Goal: Task Accomplishment & Management: Complete application form

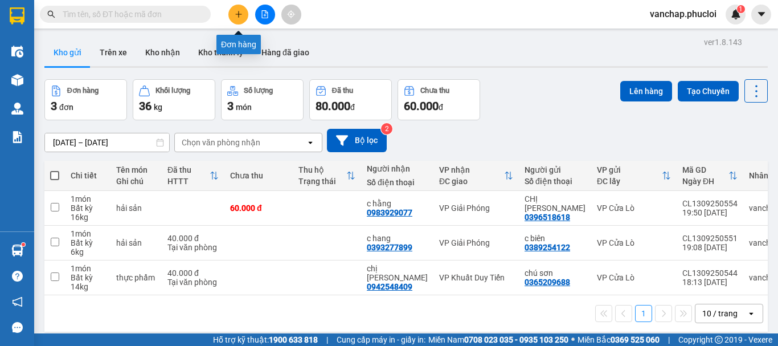
click at [232, 18] on button at bounding box center [238, 15] width 20 height 20
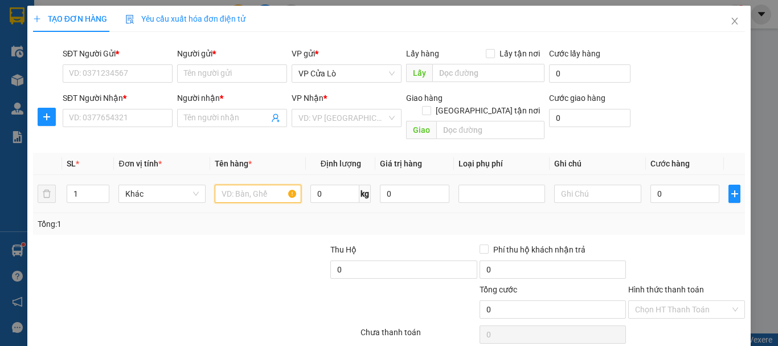
click at [257, 184] on input "text" at bounding box center [258, 193] width 87 height 18
type input "h"
type input "t"
type input "hải sản"
click at [326, 185] on input "0" at bounding box center [334, 193] width 49 height 18
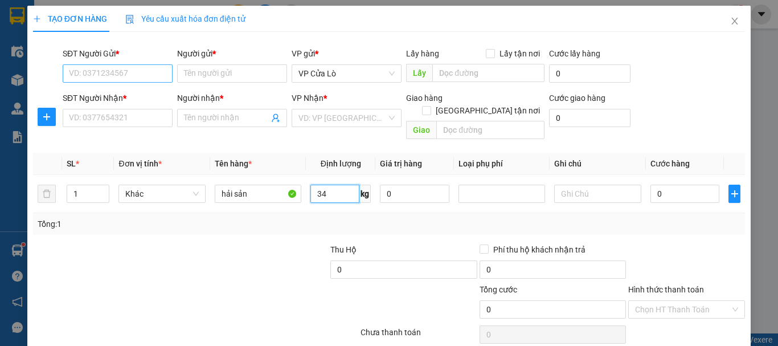
type input "34"
click at [147, 79] on input "SĐT Người Gửi *" at bounding box center [118, 73] width 110 height 18
type input "0399085978"
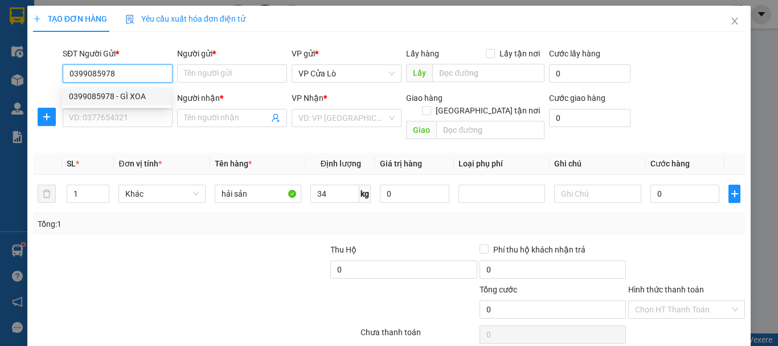
click at [120, 96] on div "0399085978 - GÌ XOA" at bounding box center [116, 96] width 95 height 13
type input "GÌ XOA"
type input "0399085978"
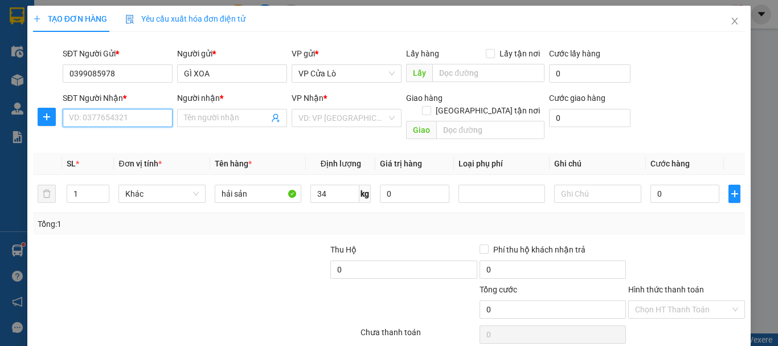
click at [144, 124] on input "SĐT Người Nhận *" at bounding box center [118, 118] width 110 height 18
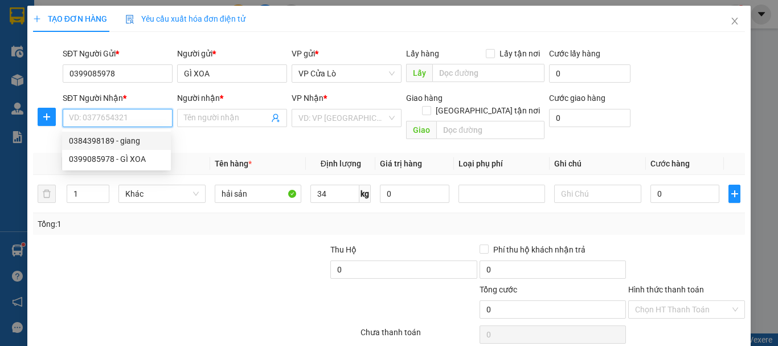
click at [133, 140] on div "0384398189 - giang" at bounding box center [116, 140] width 95 height 13
type input "0384398189"
type input "giang"
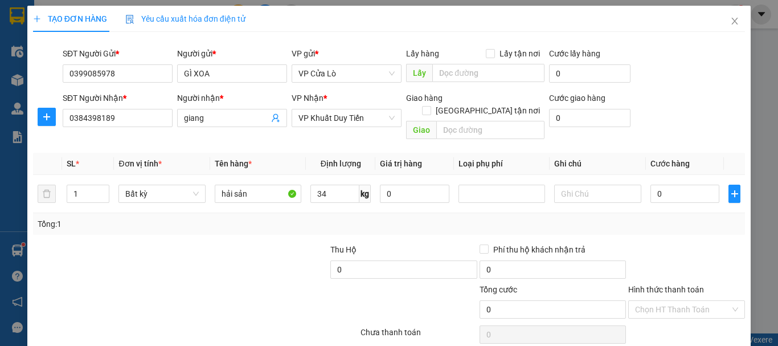
click at [224, 254] on div at bounding box center [254, 263] width 149 height 40
click at [223, 248] on div at bounding box center [254, 263] width 149 height 40
click at [223, 247] on div at bounding box center [254, 263] width 149 height 40
click at [325, 184] on input "34" at bounding box center [334, 193] width 49 height 18
type input "34"
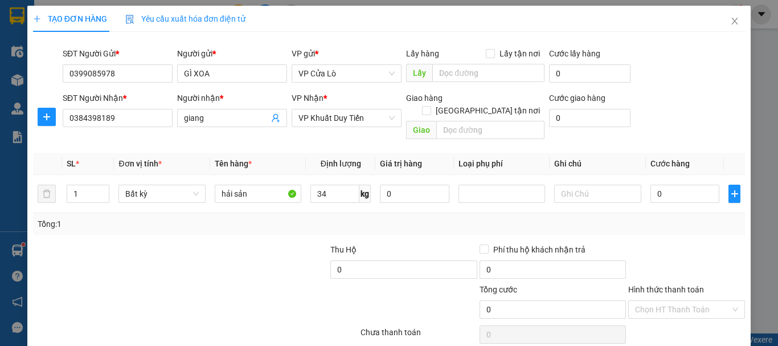
click at [264, 217] on div "Tổng: 1" at bounding box center [170, 223] width 264 height 13
type input "80.000"
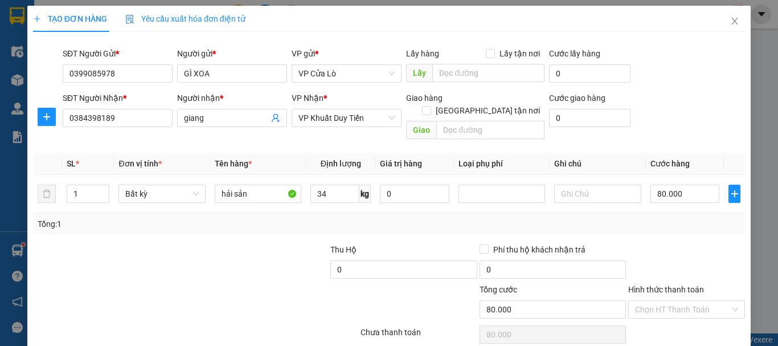
type input "80.000"
click at [151, 268] on div at bounding box center [106, 263] width 149 height 40
click at [656, 184] on input "80.000" at bounding box center [684, 193] width 69 height 18
click at [655, 184] on input "80.000" at bounding box center [684, 193] width 69 height 18
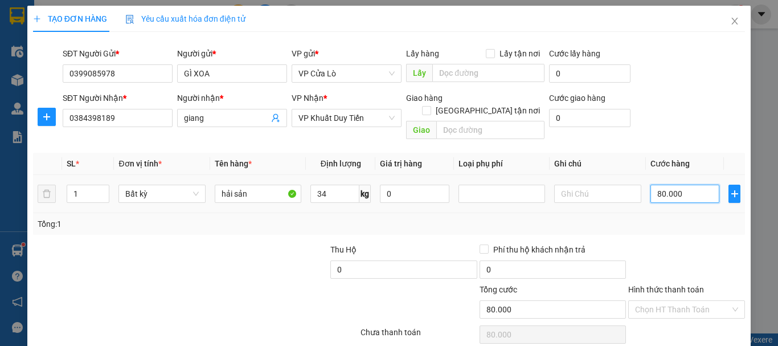
type input "0.000"
type input "0"
type input "10.000"
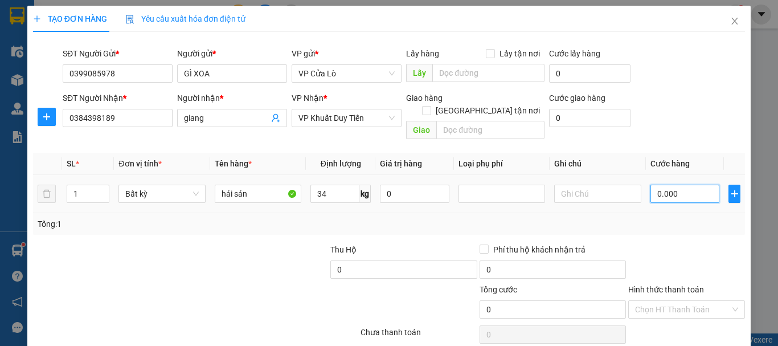
type input "10.000"
type input "100.000"
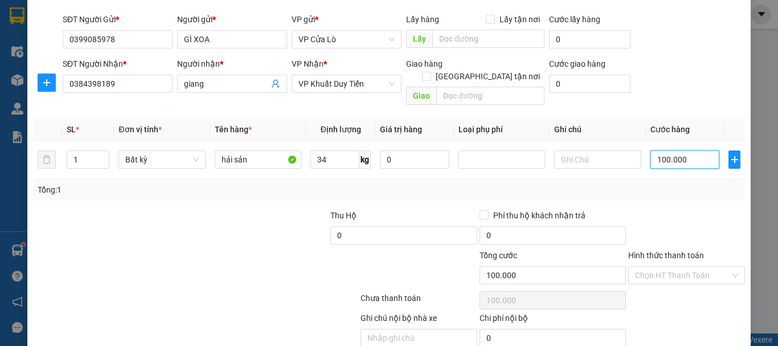
scroll to position [72, 0]
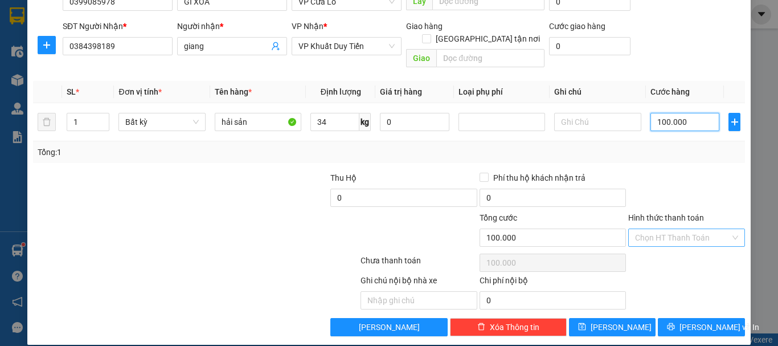
type input "100.000"
click at [677, 229] on input "Hình thức thanh toán" at bounding box center [682, 237] width 95 height 17
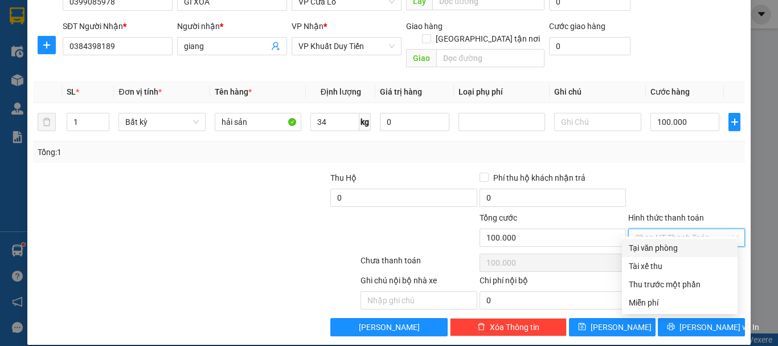
click at [675, 244] on div "Tại văn phòng" at bounding box center [679, 247] width 102 height 13
type input "0"
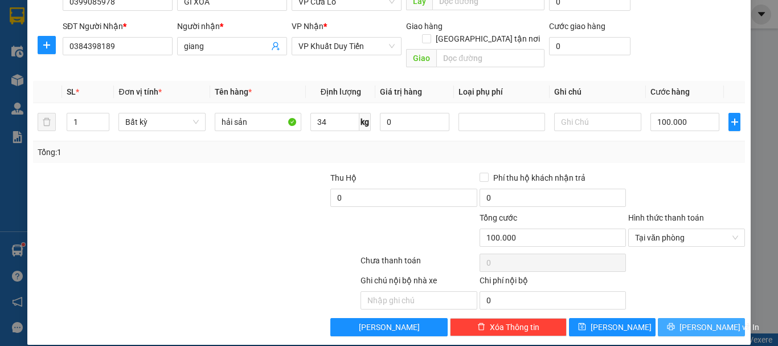
click at [708, 320] on span "[PERSON_NAME] và In" at bounding box center [719, 326] width 80 height 13
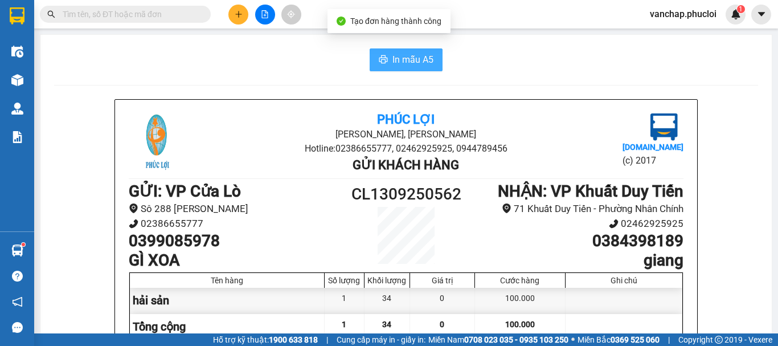
click at [414, 63] on span "In mẫu A5" at bounding box center [412, 59] width 41 height 14
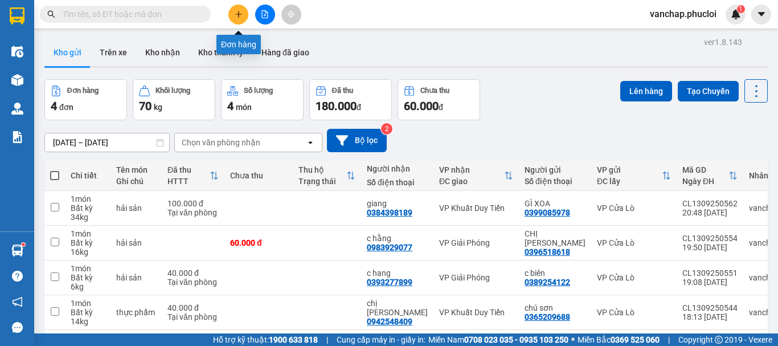
click at [242, 15] on button at bounding box center [238, 15] width 20 height 20
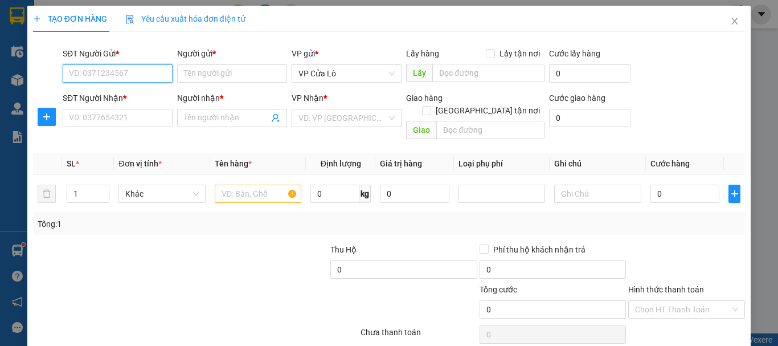
click at [143, 71] on input "SĐT Người Gửi *" at bounding box center [118, 73] width 110 height 18
click at [130, 71] on input "SĐT Người Gửi *" at bounding box center [118, 73] width 110 height 18
click at [119, 77] on input "SĐT Người Gửi *" at bounding box center [118, 73] width 110 height 18
type input "0966467186"
click at [132, 97] on div "0966467186 - CHỊ MAI" at bounding box center [116, 96] width 95 height 13
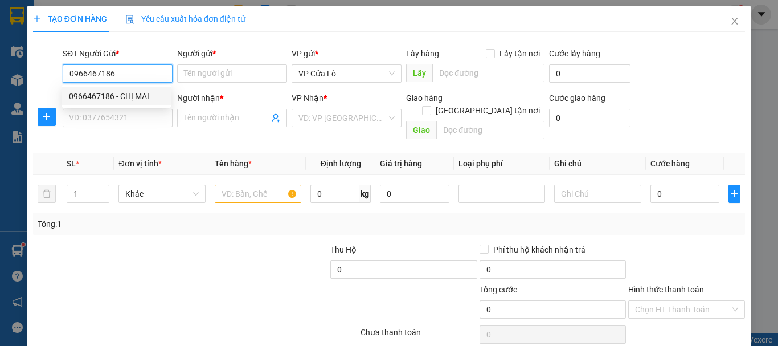
type input "CHỊ MAI"
type input "0966467186"
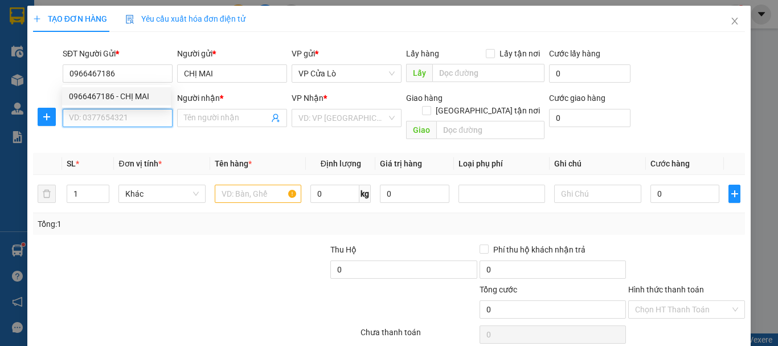
click at [124, 114] on input "SĐT Người Nhận *" at bounding box center [118, 118] width 110 height 18
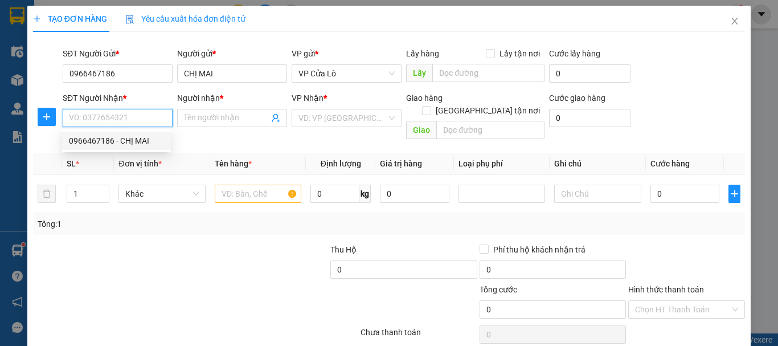
click at [131, 144] on div "0966467186 - CHỊ MAI" at bounding box center [116, 140] width 95 height 13
type input "0966467186"
type input "CHỊ MAI"
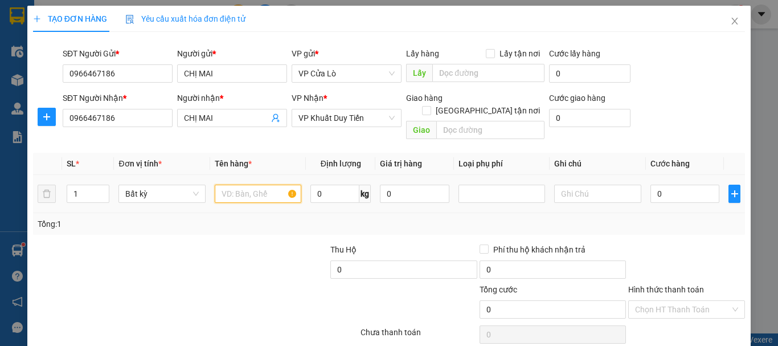
click at [259, 189] on input "text" at bounding box center [258, 193] width 87 height 18
type input "5"
type input "hải sản"
click at [328, 185] on input "0" at bounding box center [334, 193] width 49 height 18
type input "54"
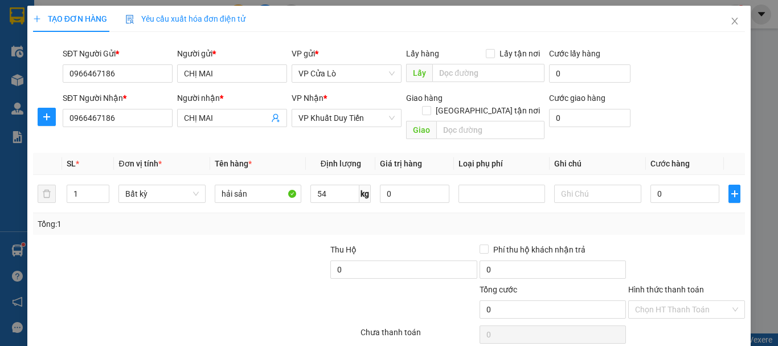
click at [317, 217] on div "Tổng: 1" at bounding box center [389, 223] width 702 height 13
type input "150.000"
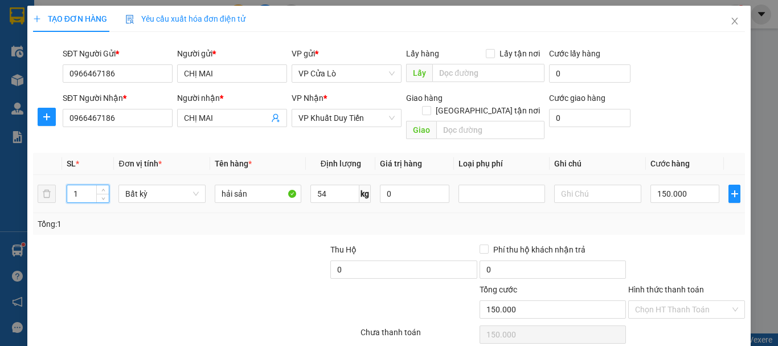
click at [91, 185] on input "1" at bounding box center [88, 193] width 42 height 17
type input "3"
click at [140, 245] on div at bounding box center [106, 263] width 149 height 40
click at [139, 244] on div at bounding box center [106, 263] width 149 height 40
click at [139, 243] on div at bounding box center [106, 263] width 149 height 40
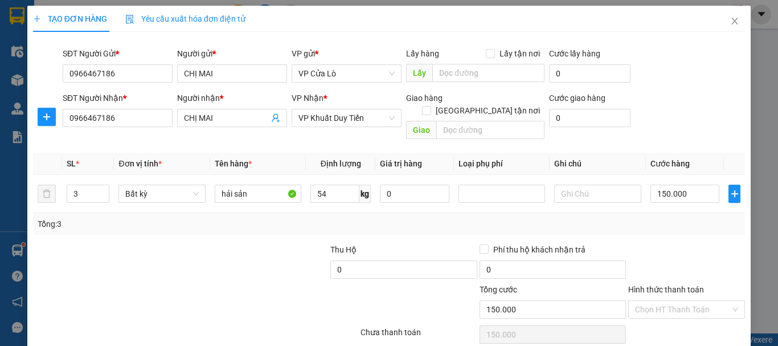
drag, startPoint x: 139, startPoint y: 243, endPoint x: 165, endPoint y: 235, distance: 26.3
click at [139, 243] on div at bounding box center [106, 263] width 149 height 40
click at [659, 184] on input "150.000" at bounding box center [684, 193] width 69 height 18
type input "10.000"
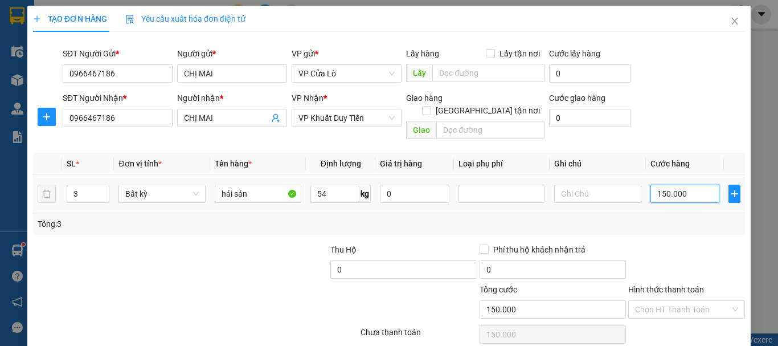
type input "10.000"
type input "180.000"
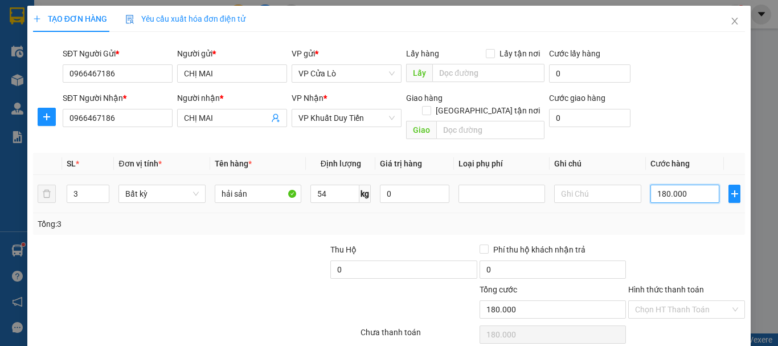
type input "180.000"
click at [671, 217] on div "Tổng: 3" at bounding box center [389, 223] width 702 height 13
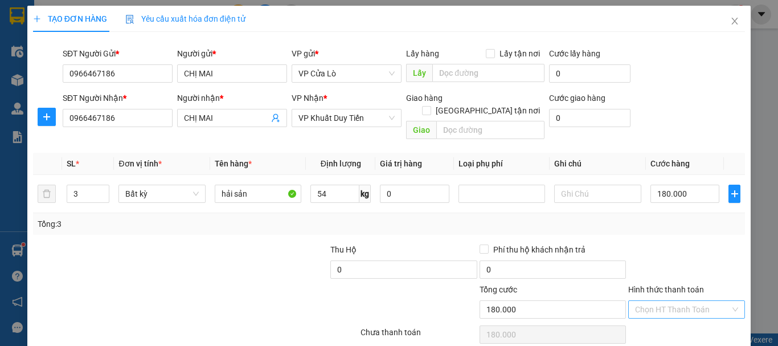
click at [692, 301] on input "Hình thức thanh toán" at bounding box center [682, 309] width 95 height 17
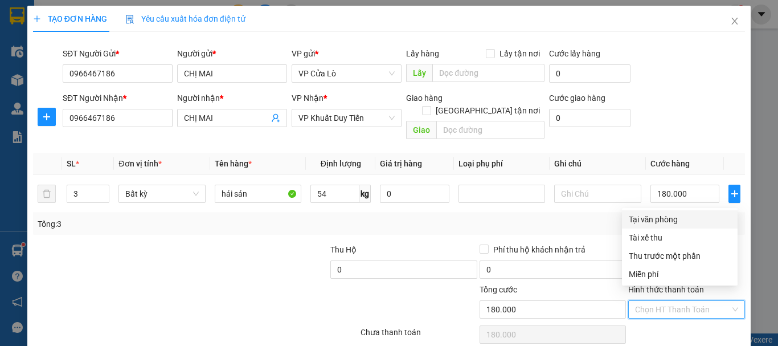
click at [679, 220] on div "Tại văn phòng" at bounding box center [679, 219] width 102 height 13
type input "0"
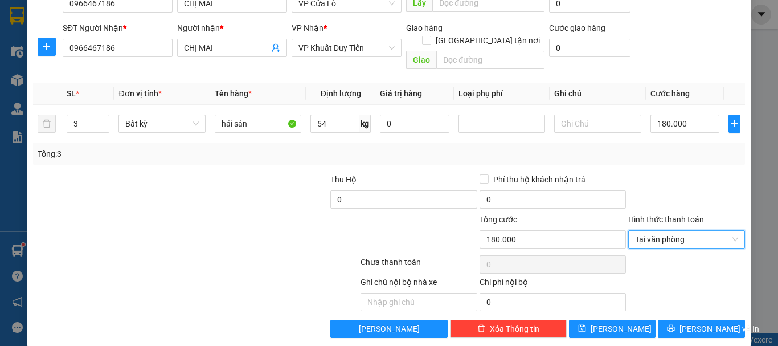
scroll to position [72, 0]
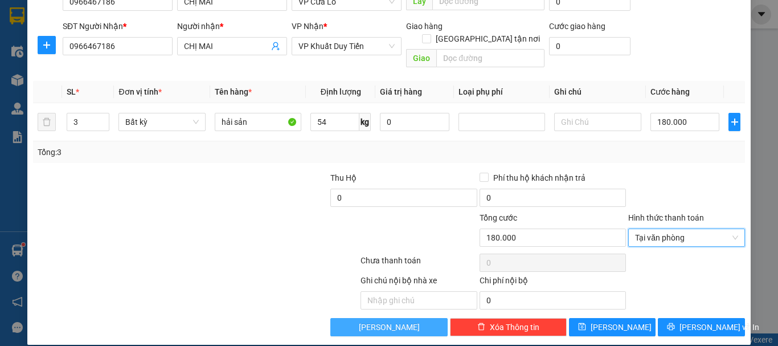
click at [387, 320] on span "[PERSON_NAME]" at bounding box center [389, 326] width 61 height 13
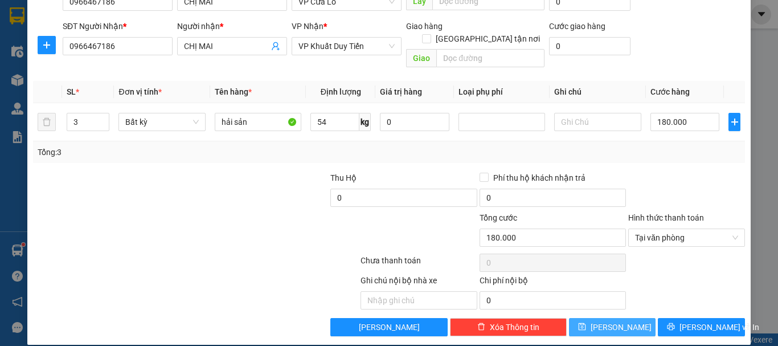
drag, startPoint x: 623, startPoint y: 314, endPoint x: 623, endPoint y: 306, distance: 8.0
click at [623, 318] on button "[PERSON_NAME]" at bounding box center [612, 327] width 87 height 18
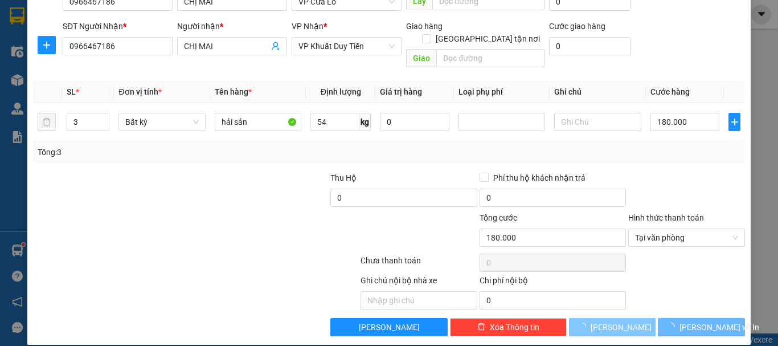
type input "1"
type input "0"
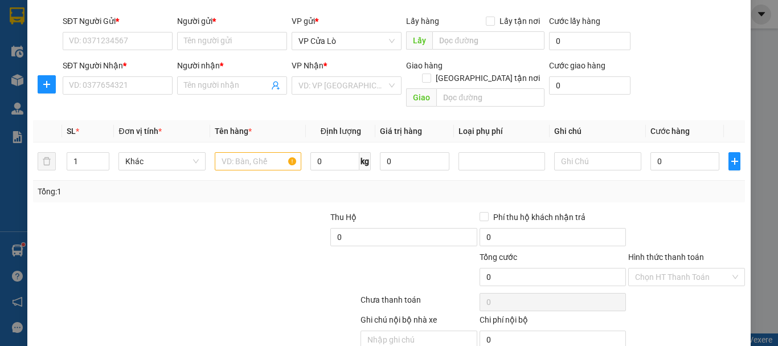
scroll to position [15, 0]
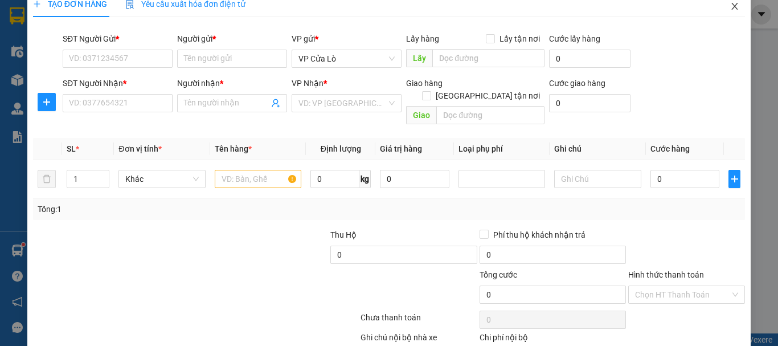
click at [730, 7] on icon "close" at bounding box center [734, 6] width 9 height 9
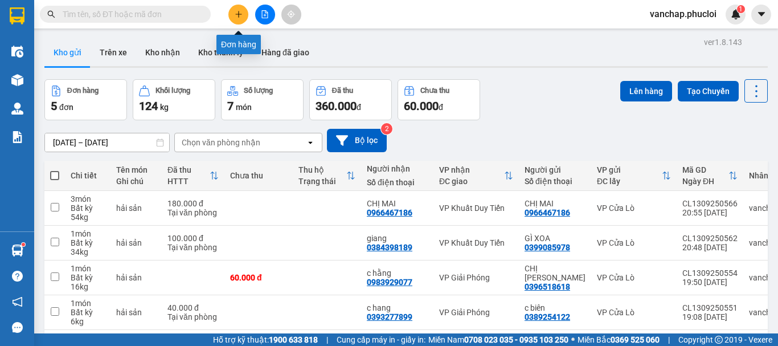
click at [238, 15] on icon "plus" at bounding box center [238, 14] width 1 height 6
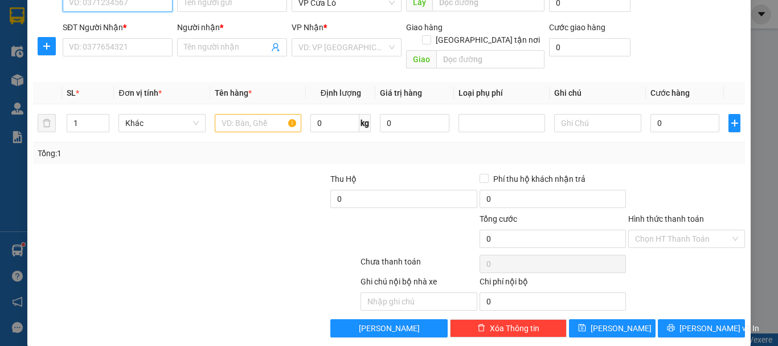
scroll to position [72, 0]
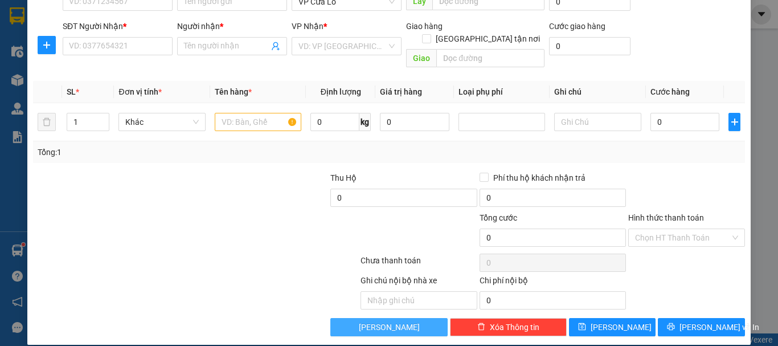
click at [391, 320] on span "[PERSON_NAME]" at bounding box center [389, 326] width 61 height 13
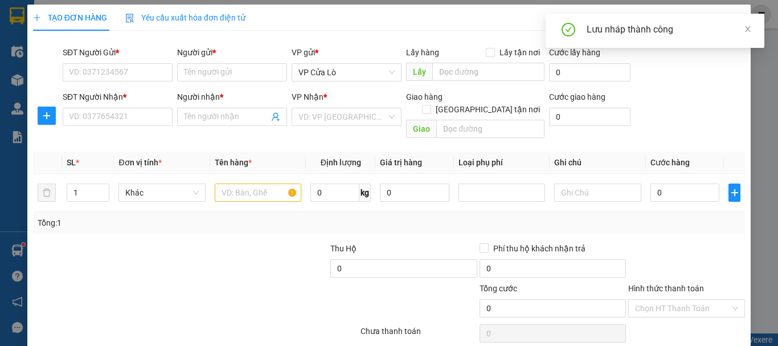
scroll to position [0, 0]
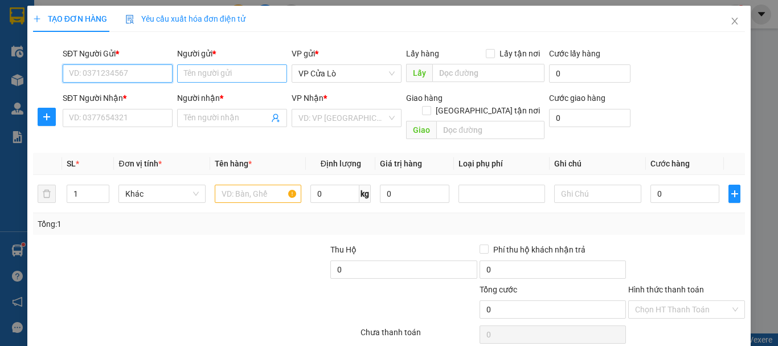
drag, startPoint x: 144, startPoint y: 77, endPoint x: 193, endPoint y: 79, distance: 49.0
click at [152, 78] on input "SĐT Người Gửi *" at bounding box center [118, 73] width 110 height 18
click at [201, 80] on input "Người gửi *" at bounding box center [232, 73] width 110 height 18
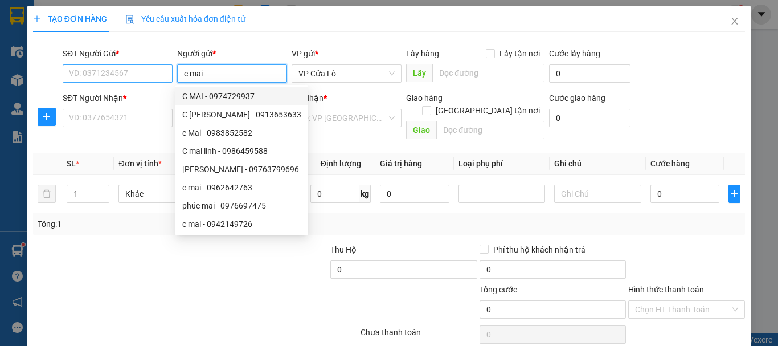
type input "c mai"
click at [147, 73] on input "SĐT Người Gửi *" at bounding box center [118, 73] width 110 height 18
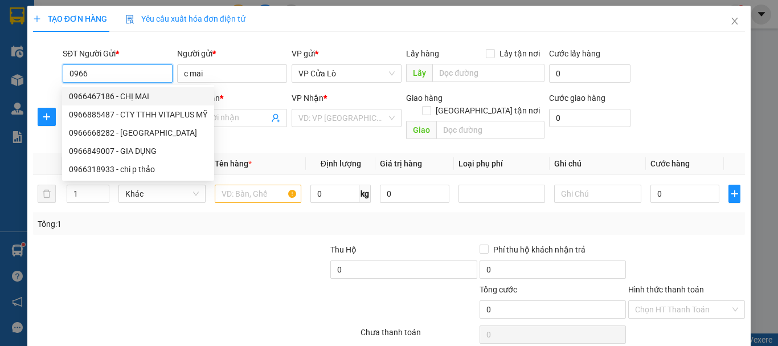
click at [149, 99] on div "0966467186 - CHỊ MAI" at bounding box center [138, 96] width 138 height 13
type input "0966467186"
type input "CHỊ MAI"
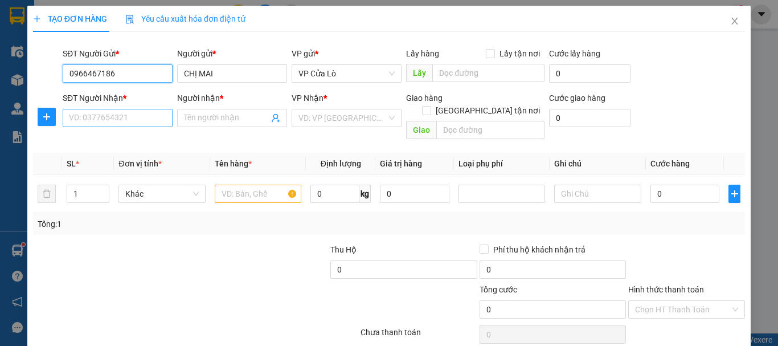
type input "0966467186"
click at [130, 118] on input "SĐT Người Nhận *" at bounding box center [118, 118] width 110 height 18
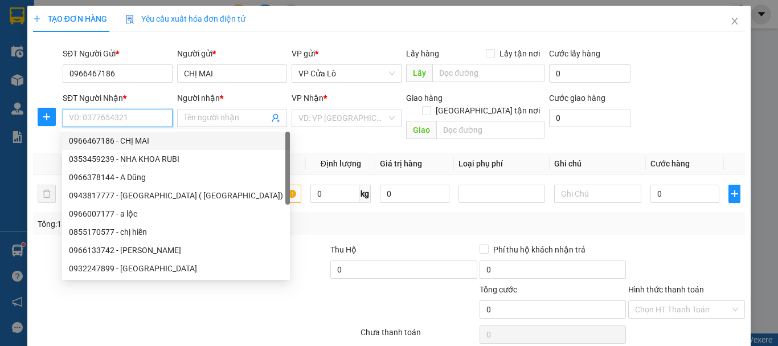
click at [142, 138] on div "0966467186 - CHỊ MAI" at bounding box center [176, 140] width 214 height 13
type input "0966467186"
type input "CHỊ MAI"
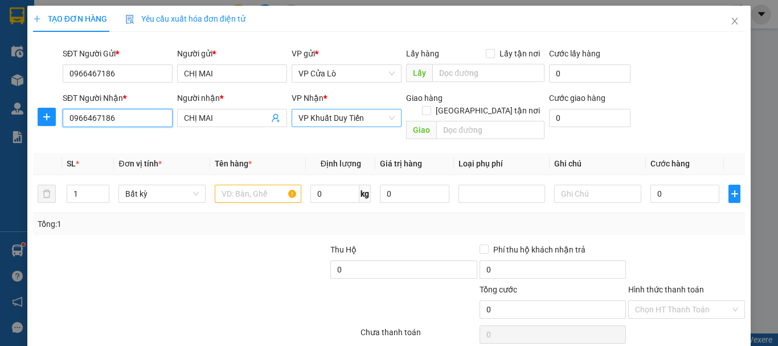
click at [364, 119] on span "VP Khuất Duy Tiến" at bounding box center [346, 117] width 96 height 17
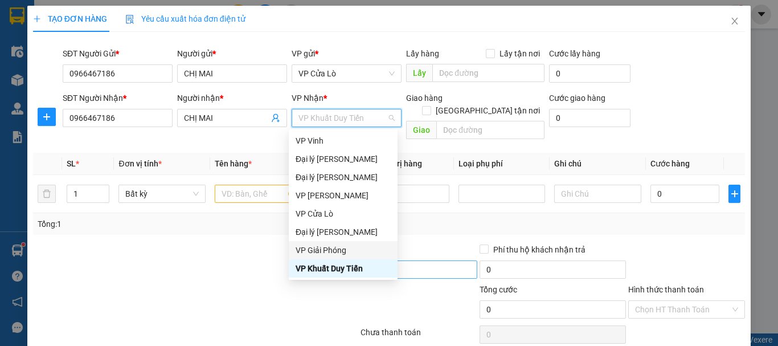
click at [343, 253] on div "VP Giải Phóng" at bounding box center [342, 250] width 95 height 13
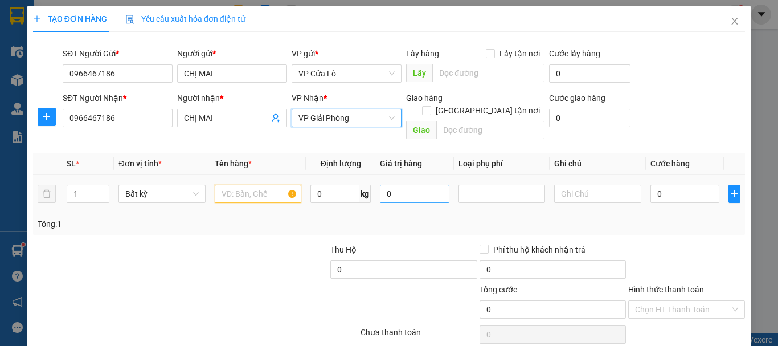
drag, startPoint x: 265, startPoint y: 184, endPoint x: 428, endPoint y: 188, distance: 163.4
click at [264, 184] on input "text" at bounding box center [258, 193] width 87 height 18
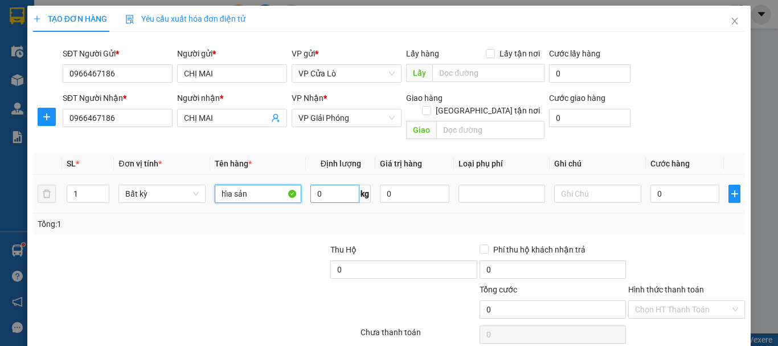
type input "hỉa sản"
click at [340, 184] on input "0" at bounding box center [334, 193] width 49 height 18
type input "7"
click at [228, 184] on input "hỉa sản" at bounding box center [258, 193] width 87 height 18
type input "30.000"
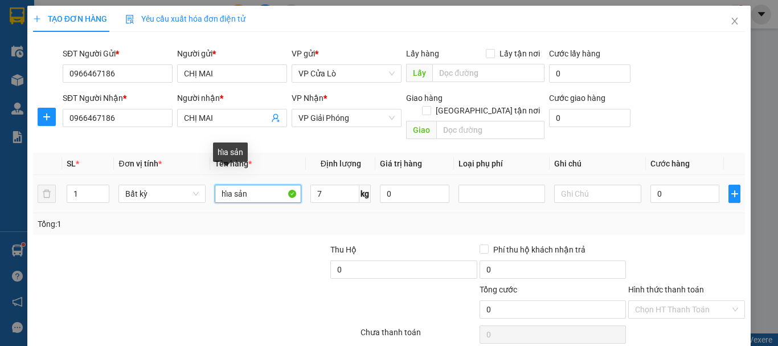
type input "30.000"
type input "hải sản"
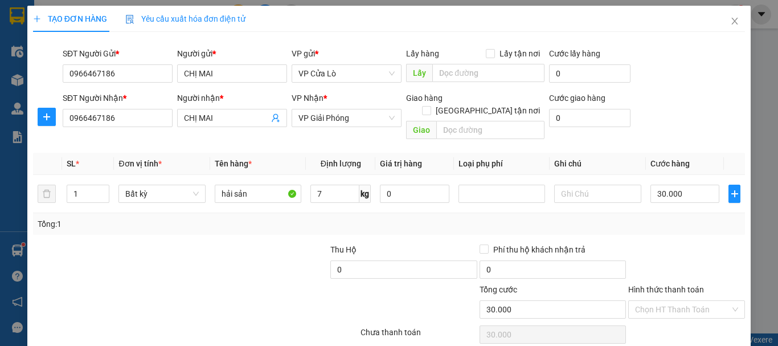
click at [266, 221] on div "Tổng: 1" at bounding box center [389, 224] width 712 height 22
click at [654, 184] on input "30.000" at bounding box center [684, 193] width 69 height 18
drag, startPoint x: 653, startPoint y: 180, endPoint x: 663, endPoint y: 180, distance: 10.2
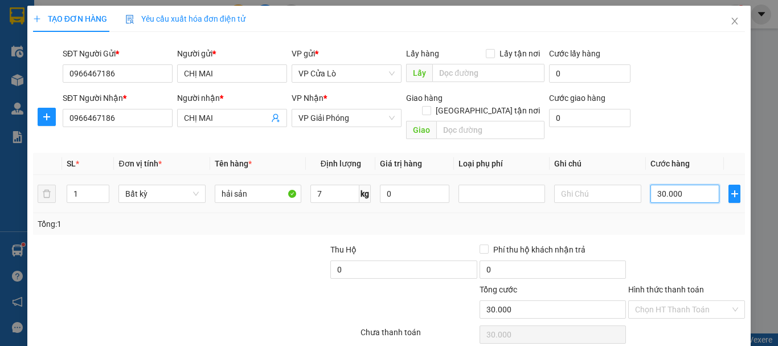
click at [653, 184] on input "30.000" at bounding box center [684, 193] width 69 height 18
type input "40.000"
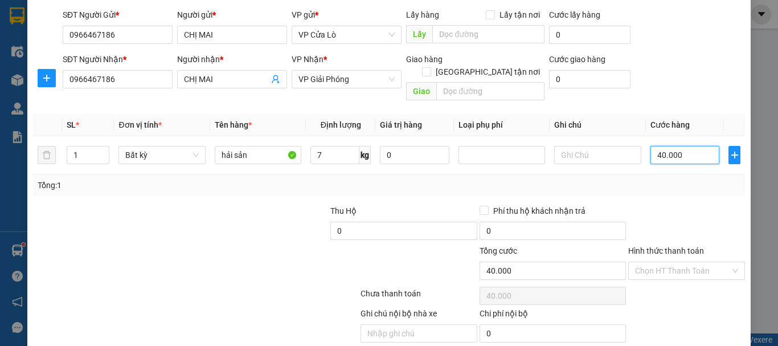
scroll to position [57, 0]
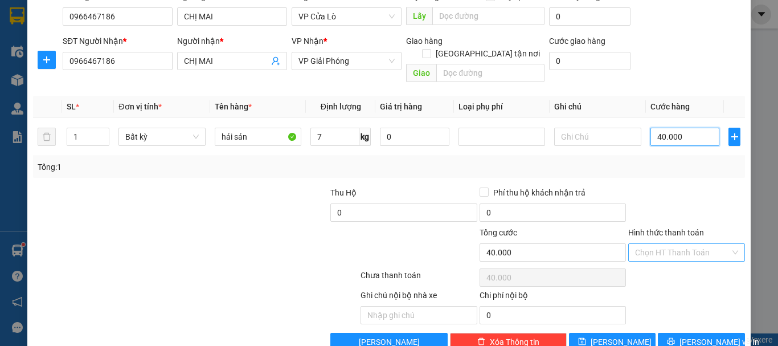
type input "40.000"
click at [671, 244] on input "Hình thức thanh toán" at bounding box center [682, 252] width 95 height 17
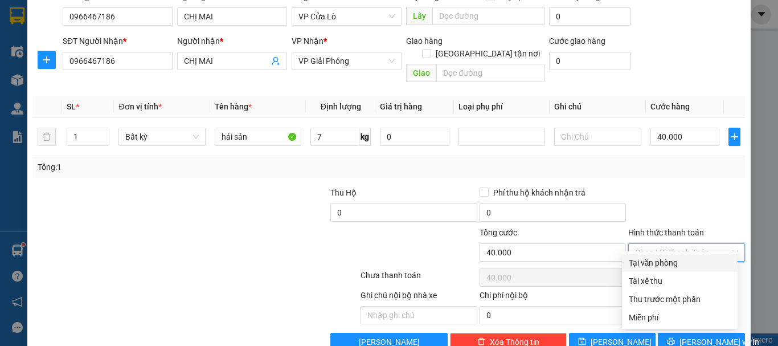
click at [670, 265] on div "Tại văn phòng" at bounding box center [679, 262] width 102 height 13
type input "0"
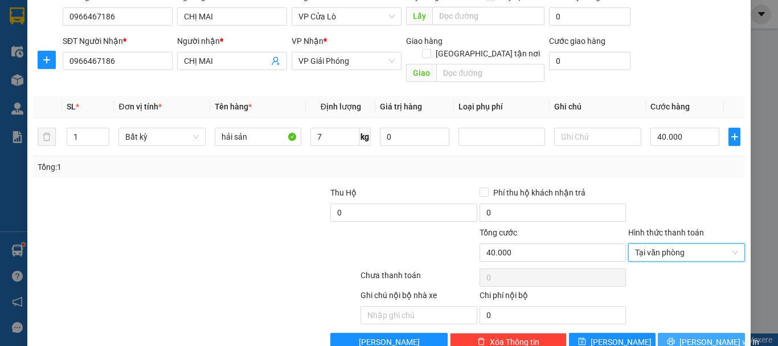
click at [675, 337] on icon "printer" at bounding box center [671, 341] width 8 height 8
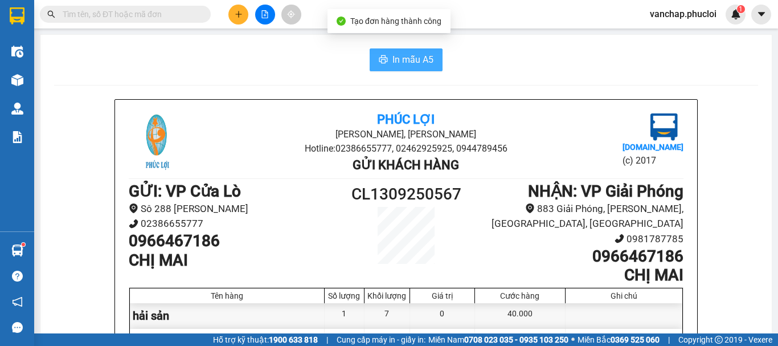
click at [395, 57] on span "In mẫu A5" at bounding box center [412, 59] width 41 height 14
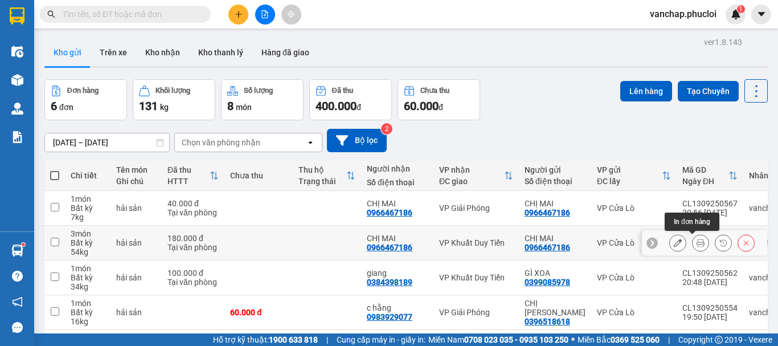
click at [696, 246] on icon at bounding box center [700, 242] width 8 height 8
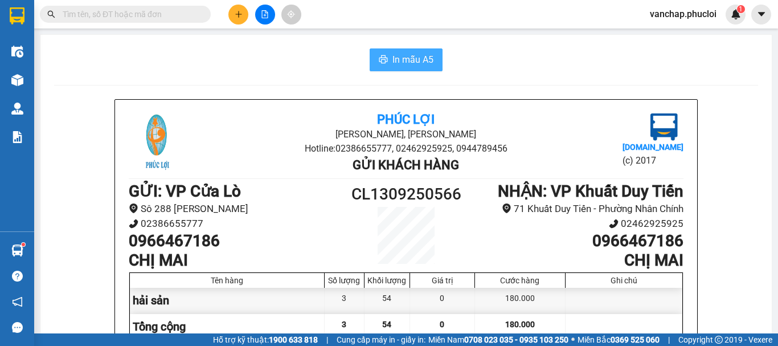
click at [395, 55] on span "In mẫu A5" at bounding box center [412, 59] width 41 height 14
